Goal: Task Accomplishment & Management: Use online tool/utility

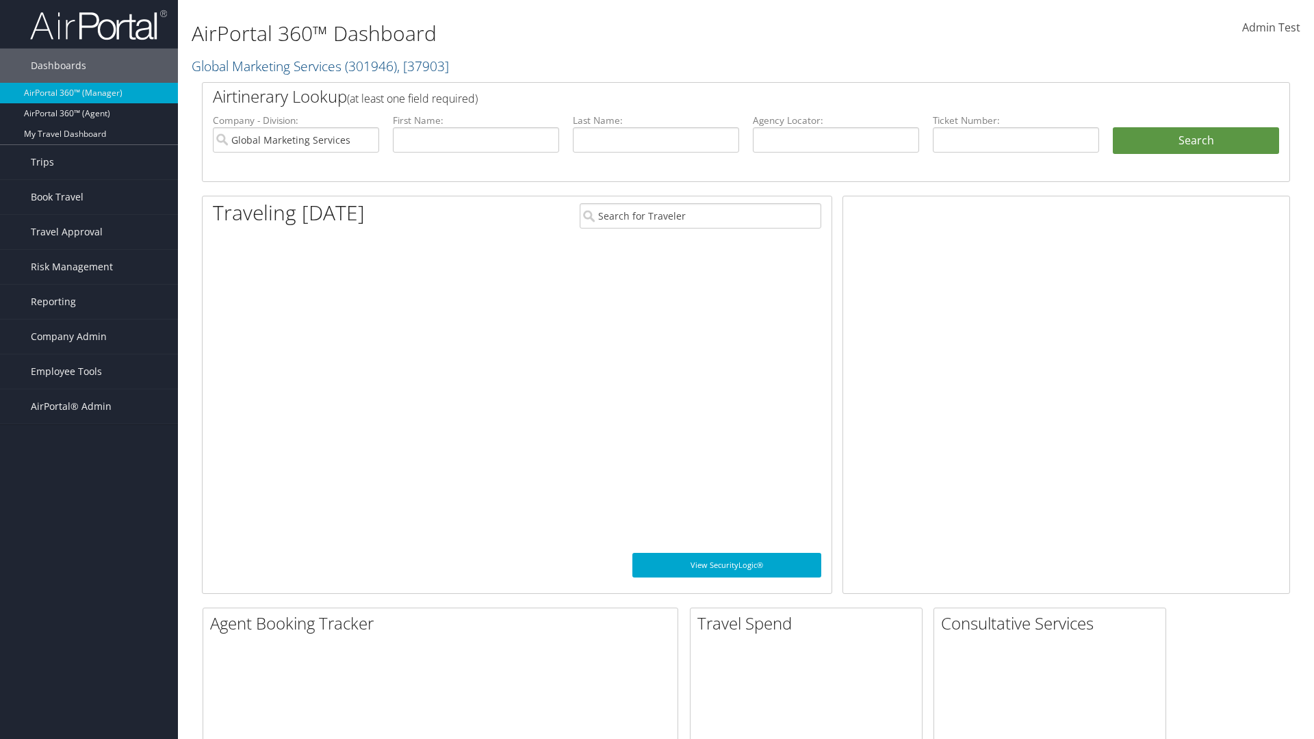
click at [89, 337] on span "Company Admin" at bounding box center [69, 336] width 76 height 34
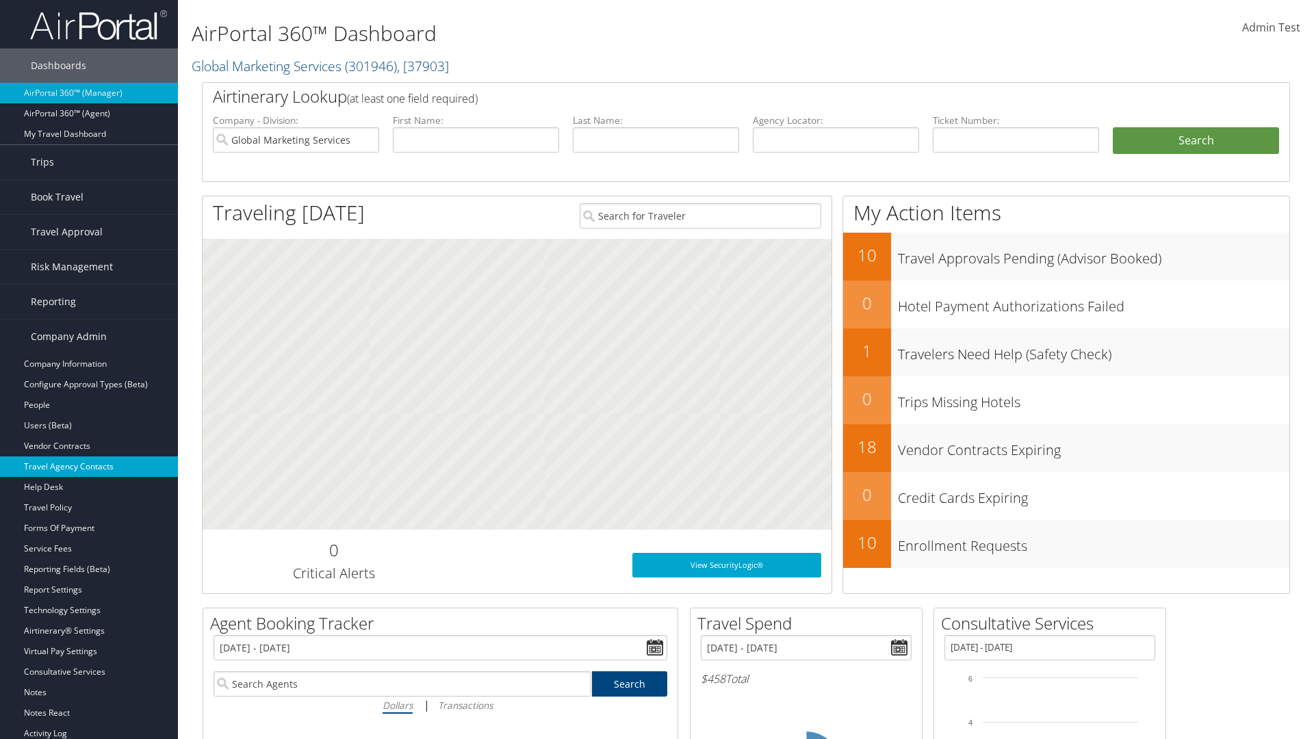
click at [89, 467] on link "Travel Agency Contacts" at bounding box center [89, 466] width 178 height 21
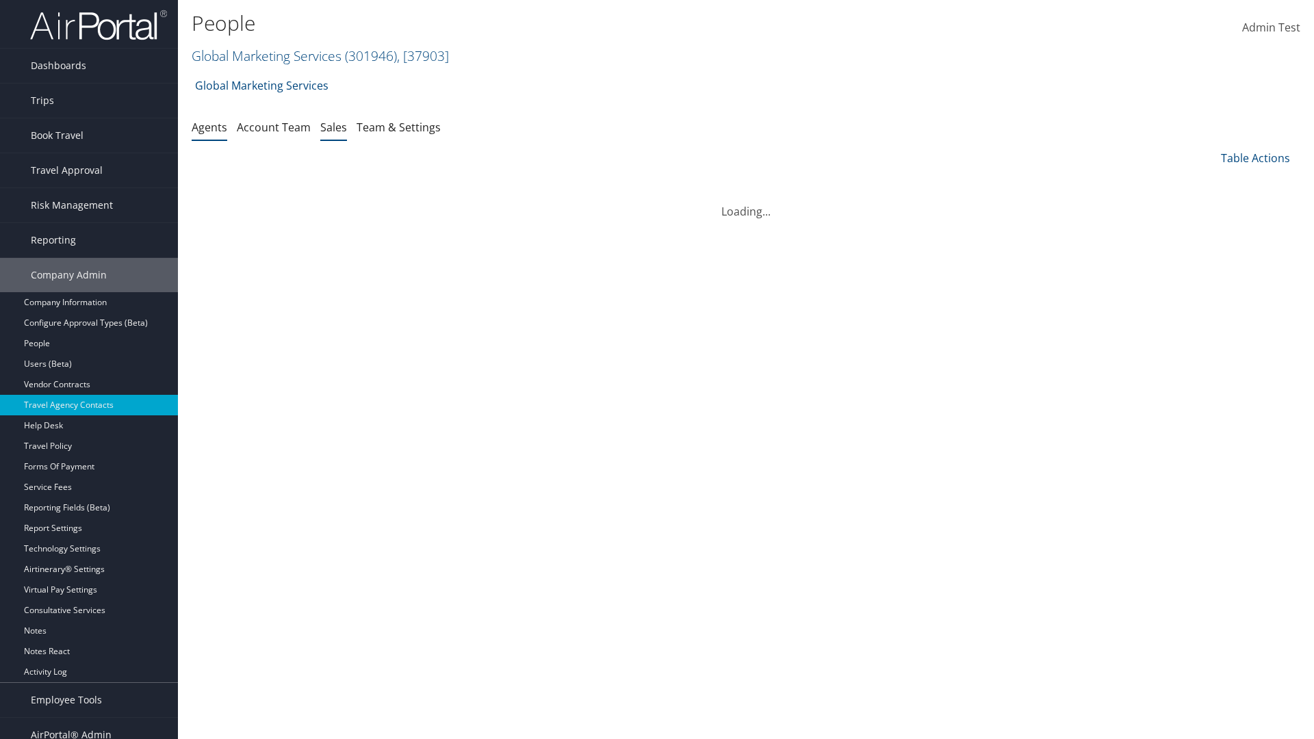
click at [333, 127] on link "Sales" at bounding box center [333, 127] width 27 height 15
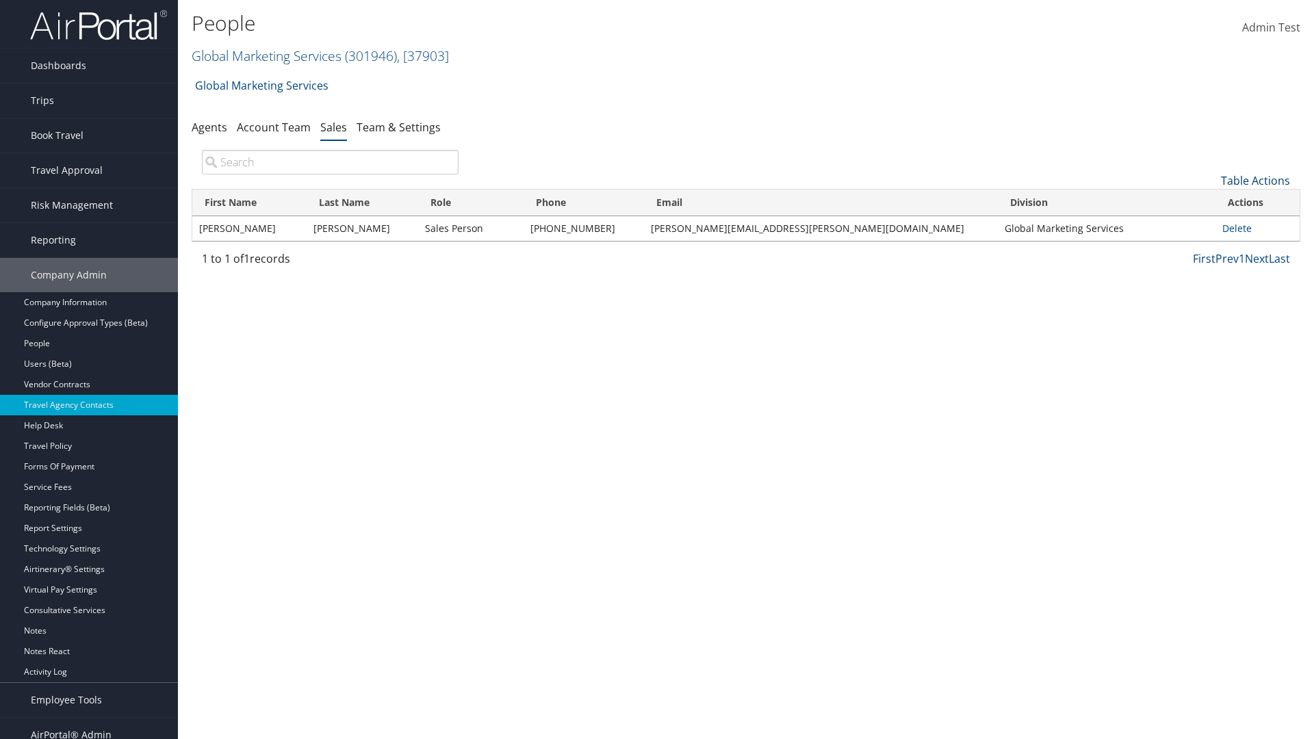
click at [1255, 181] on link "Table Actions" at bounding box center [1254, 180] width 69 height 15
click at [1209, 202] on link "Add New Salesperson" at bounding box center [1209, 201] width 180 height 23
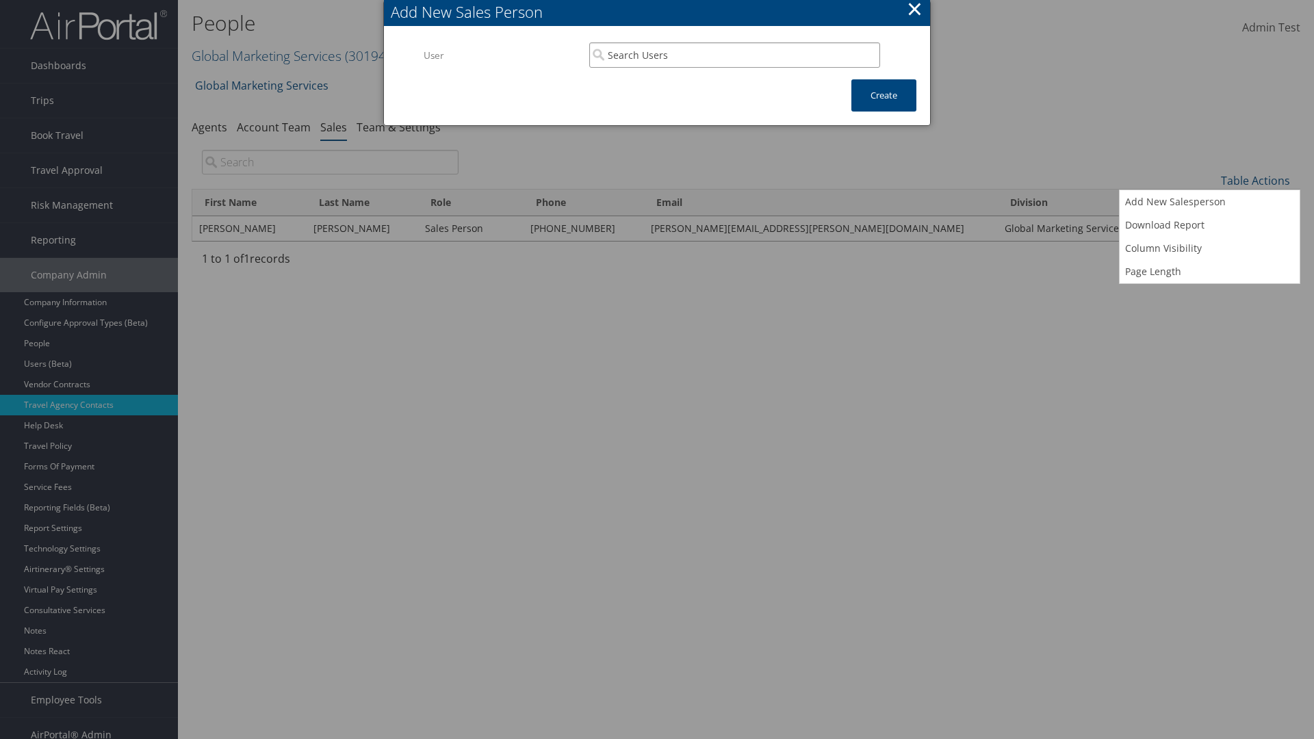
click at [734, 55] on input "search" at bounding box center [734, 54] width 291 height 25
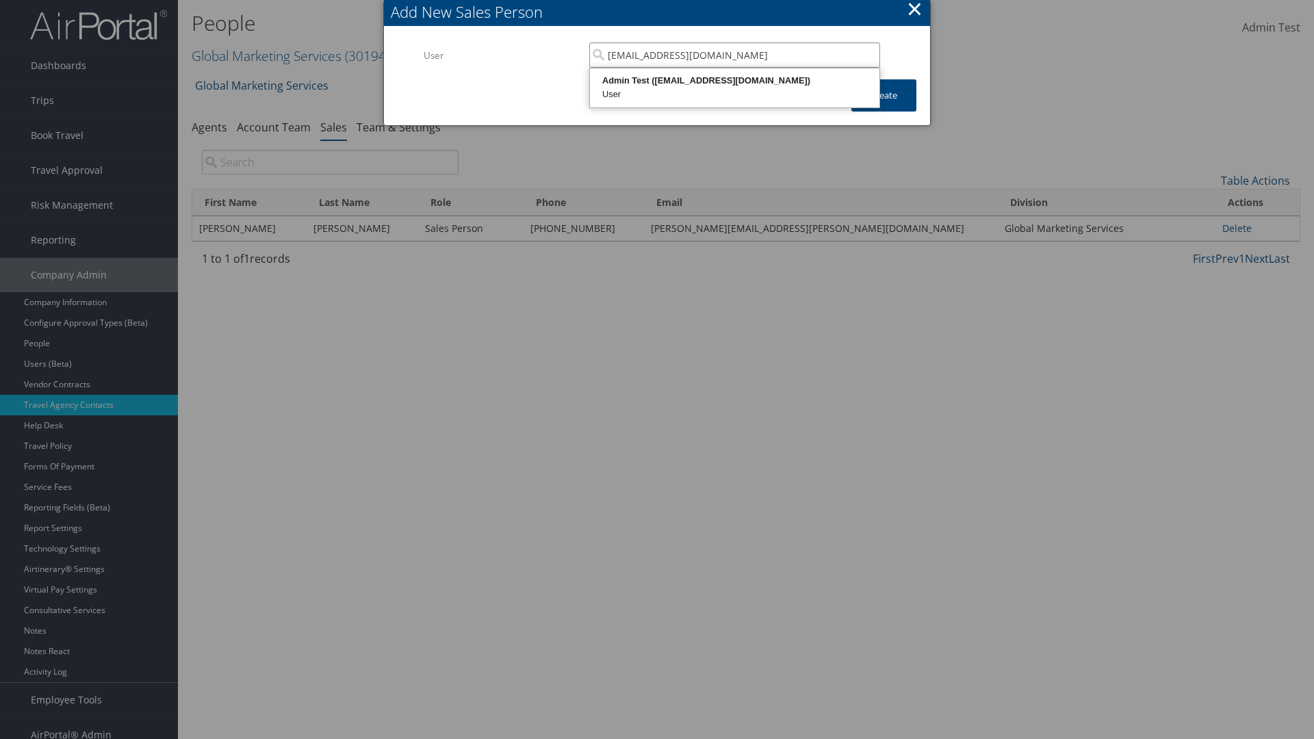
click at [734, 88] on div "User" at bounding box center [734, 95] width 285 height 14
type input "Admin Test"
click at [883, 95] on button "Create" at bounding box center [883, 95] width 65 height 32
